Goal: Check status

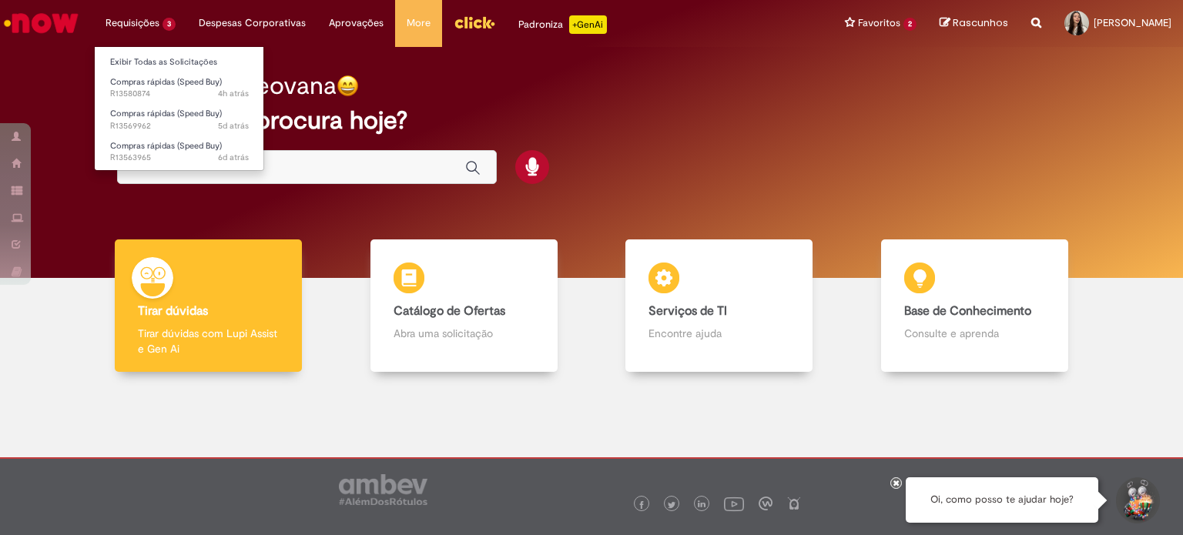
click at [148, 24] on li "Requisições 3 Exibir Todas as Solicitações Compras rápidas (Speed Buy) 4h atrás…" at bounding box center [140, 23] width 93 height 46
click at [176, 89] on span "4h atrás 4 horas atrás R13580874" at bounding box center [179, 94] width 139 height 12
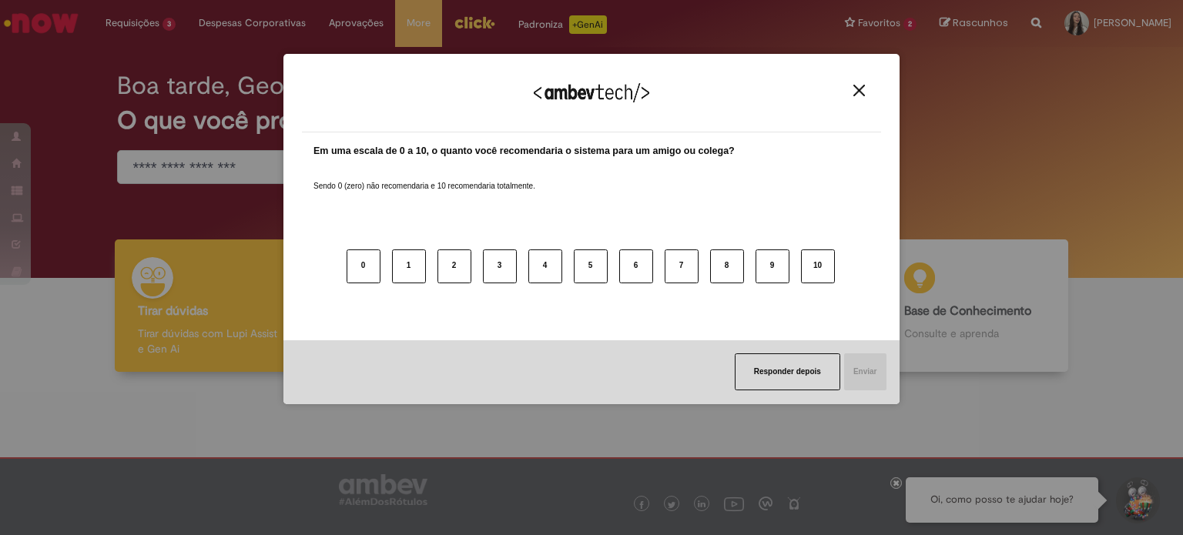
click at [857, 89] on img "Close" at bounding box center [859, 91] width 12 height 12
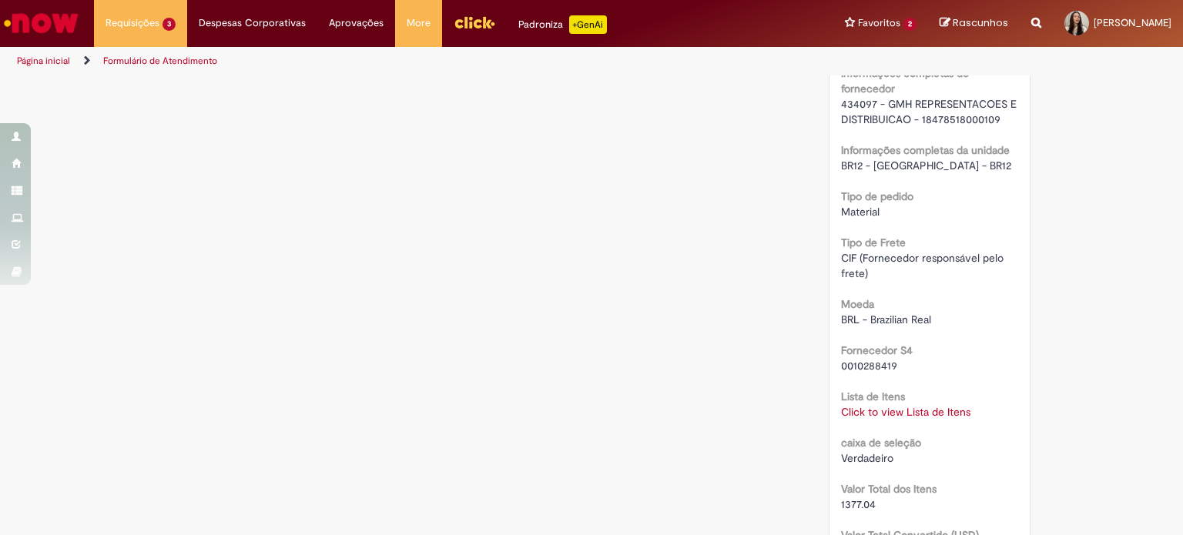
scroll to position [1463, 0]
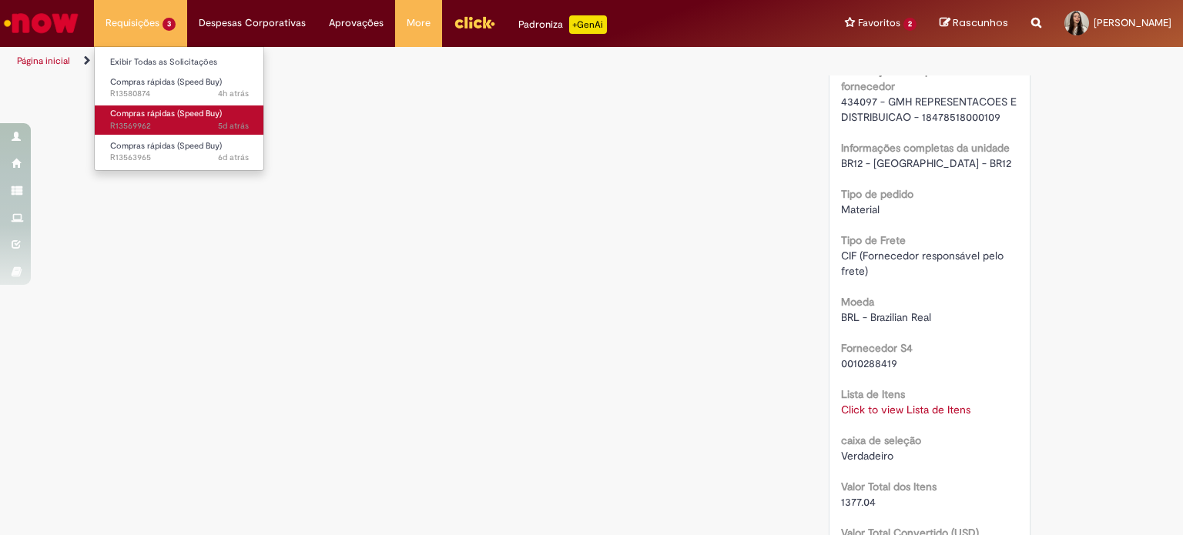
click at [170, 119] on span "Compras rápidas (Speed Buy)" at bounding box center [166, 114] width 112 height 12
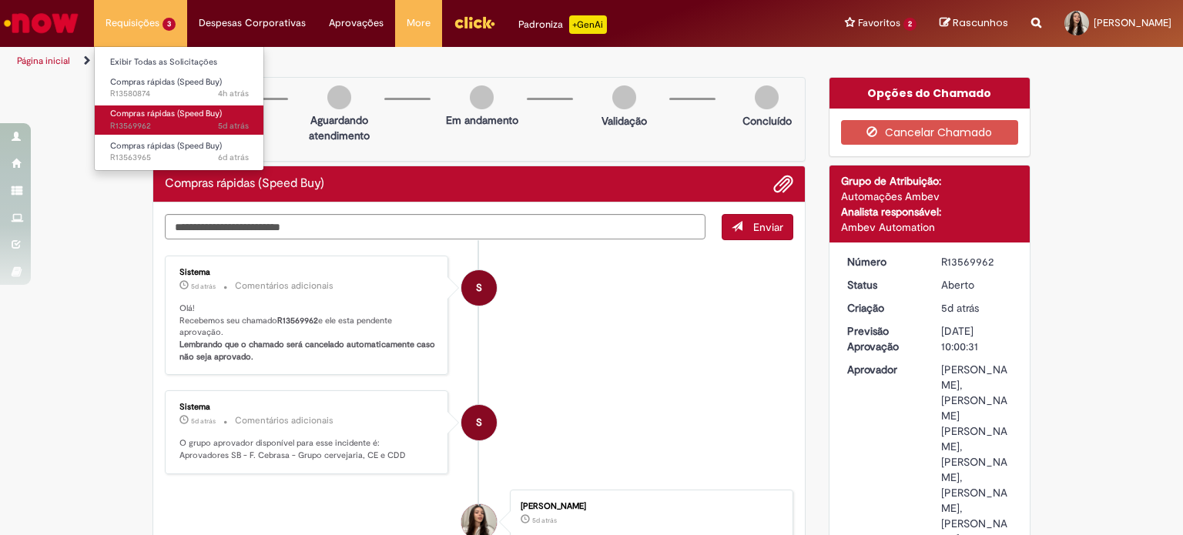
click at [176, 126] on span "5d atrás 5 dias atrás R13569962" at bounding box center [179, 126] width 139 height 12
click at [176, 123] on span "5d atrás 5 dias atrás R13569962" at bounding box center [179, 126] width 139 height 12
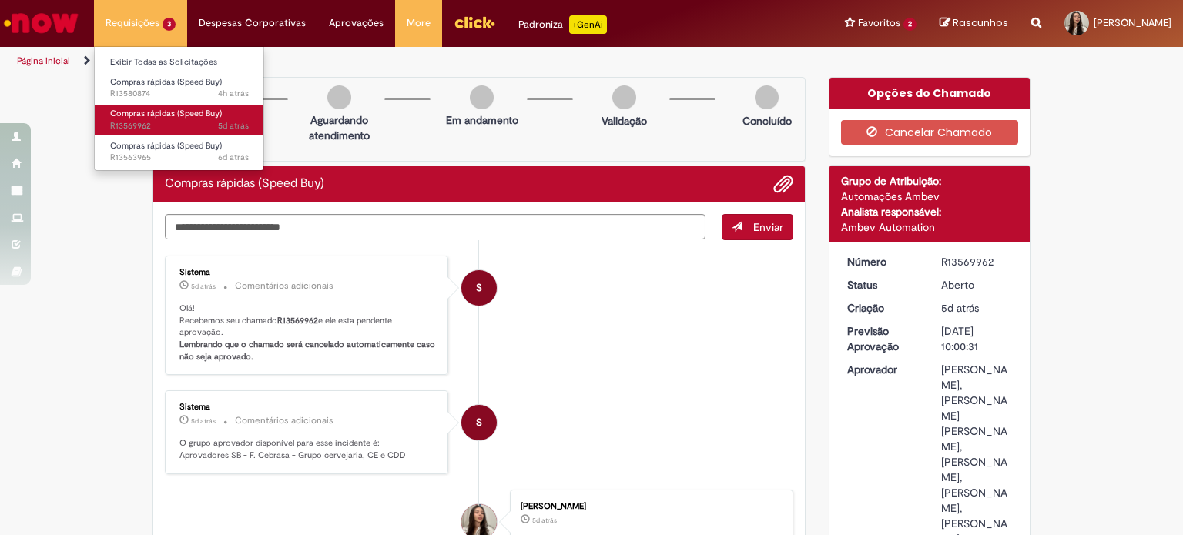
click at [176, 123] on span "5d atrás 5 dias atrás R13569962" at bounding box center [179, 126] width 139 height 12
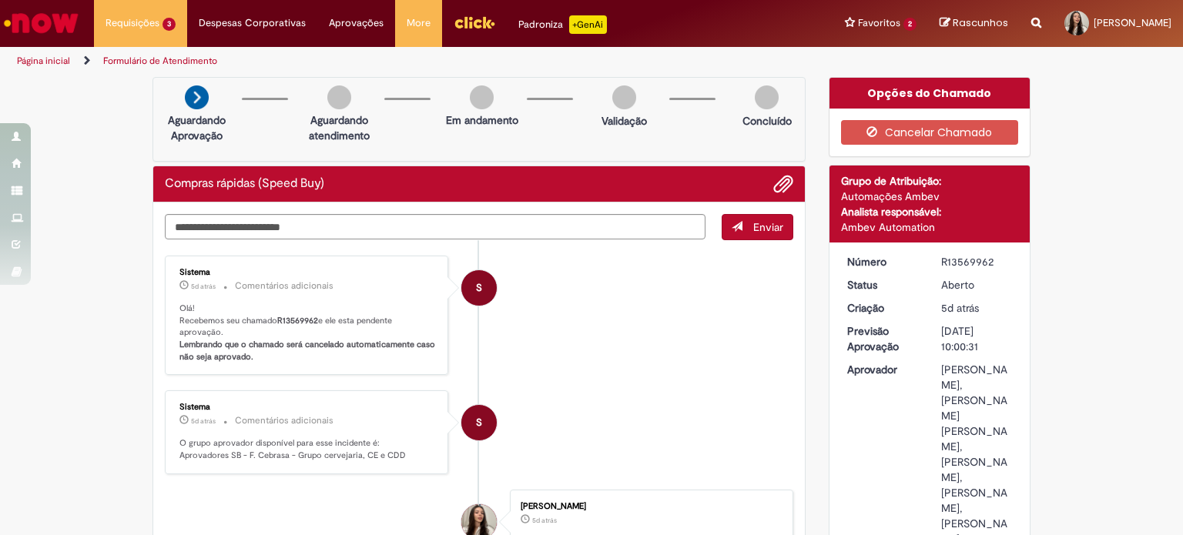
drag, startPoint x: 932, startPoint y: 262, endPoint x: 987, endPoint y: 262, distance: 55.4
click at [987, 262] on dd "R13569962" at bounding box center [976, 261] width 95 height 15
copy div "R13569962"
